Goal: Transaction & Acquisition: Purchase product/service

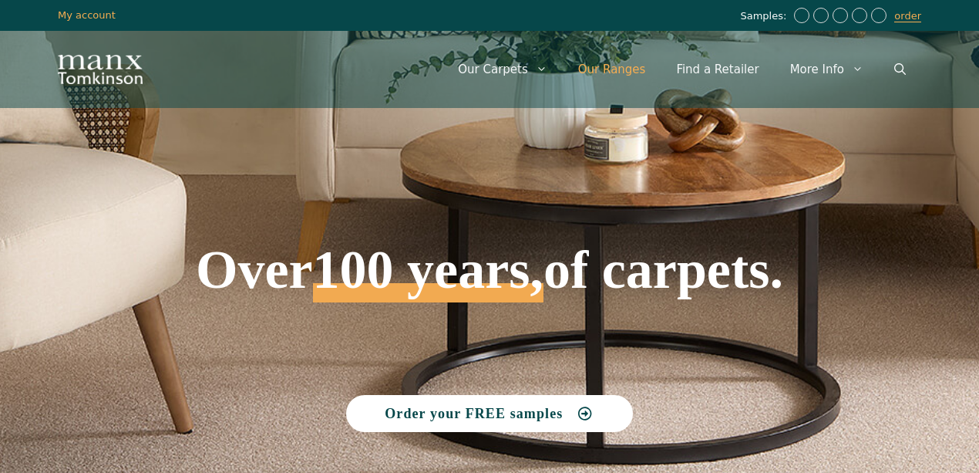
click at [621, 69] on link "Our Ranges" at bounding box center [612, 69] width 99 height 46
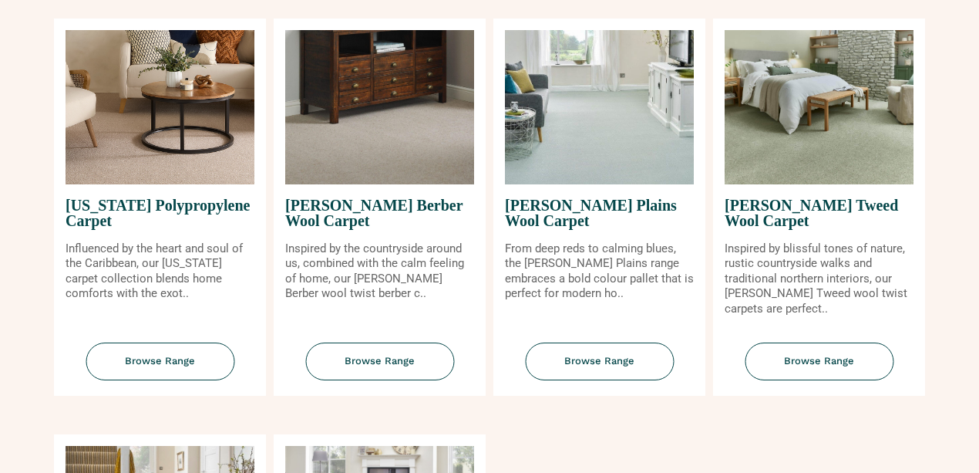
scroll to position [1799, 0]
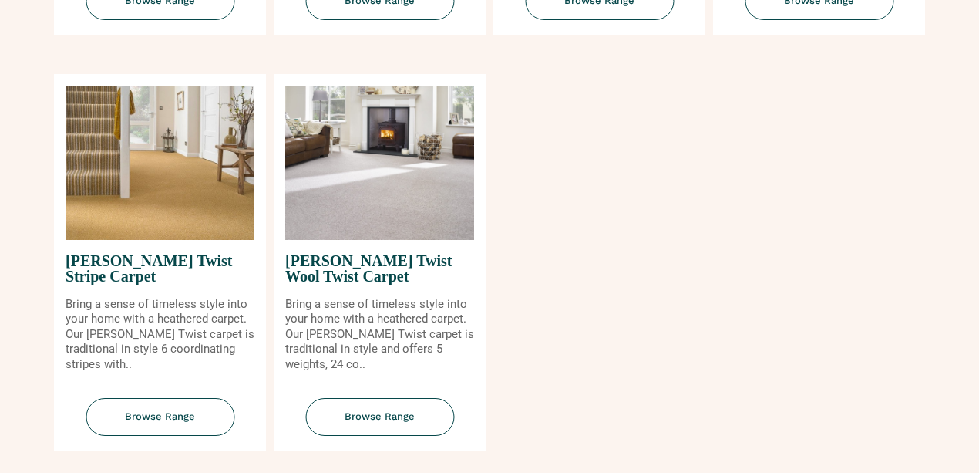
click at [345, 258] on span "[PERSON_NAME] Twist Wool Twist Carpet" at bounding box center [379, 268] width 189 height 57
click at [373, 116] on img at bounding box center [379, 163] width 189 height 154
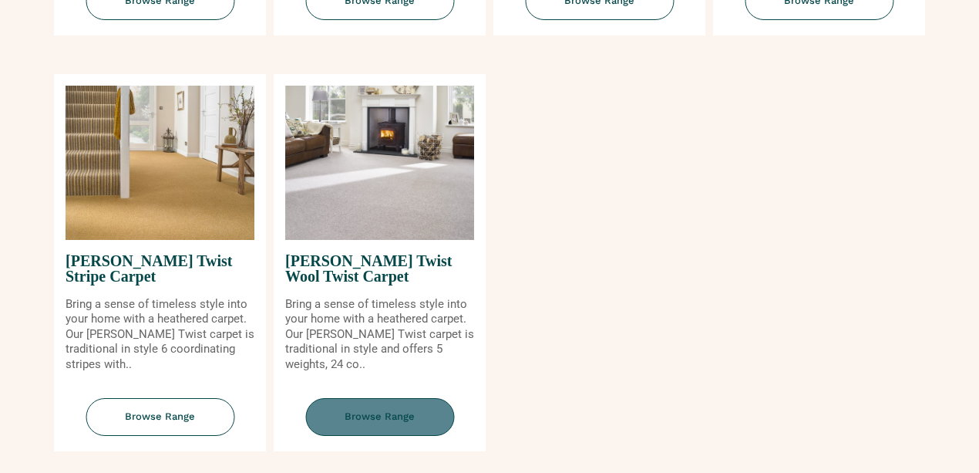
click at [395, 420] on span "Browse Range" at bounding box center [379, 417] width 149 height 38
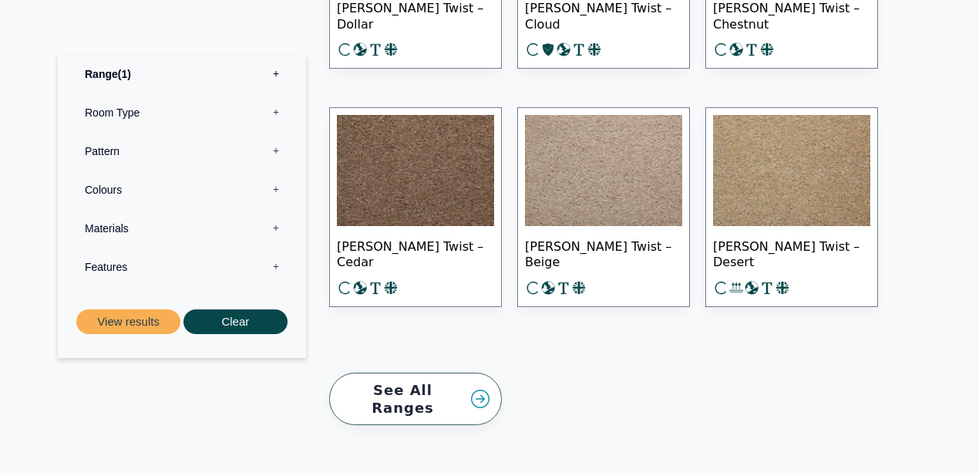
scroll to position [2416, 0]
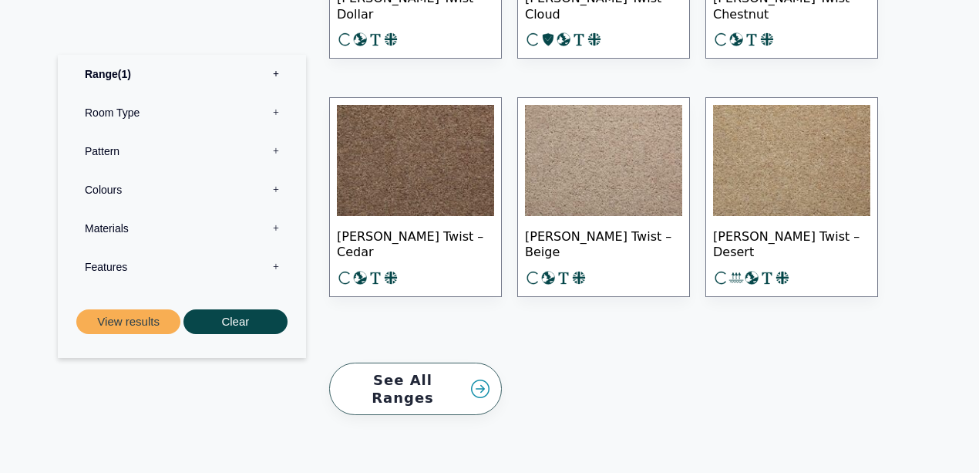
click at [780, 167] on img at bounding box center [791, 160] width 157 height 111
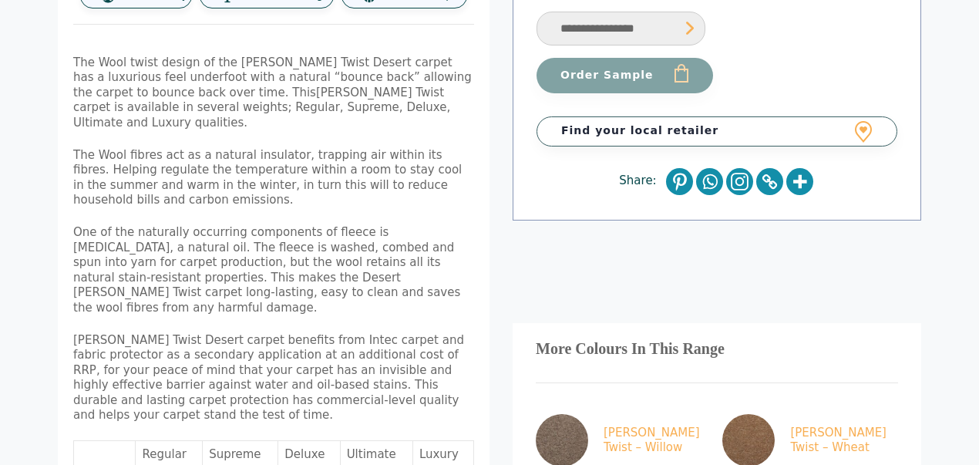
scroll to position [514, 0]
